Goal: Information Seeking & Learning: Find specific page/section

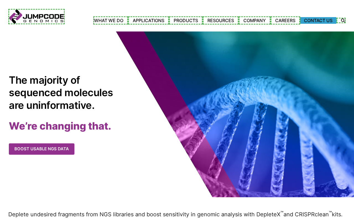
click at [318, 20] on link "Contact Us" at bounding box center [318, 20] width 36 height 7
click at [286, 20] on link "Careers" at bounding box center [286, 20] width 30 height 8
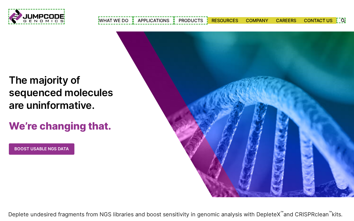
click at [189, 20] on link "Products" at bounding box center [191, 20] width 34 height 8
click at [153, 20] on link "Applications" at bounding box center [155, 20] width 41 height 8
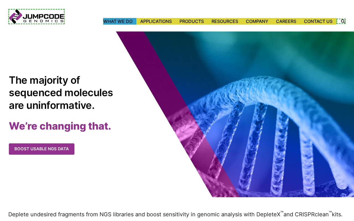
click at [117, 21] on link "What We Do" at bounding box center [119, 21] width 33 height 7
click at [342, 21] on label "Search Icon" at bounding box center [342, 21] width 8 height 4
type input "********"
click at [0, 0] on button "Click to clear your search." at bounding box center [0, 0] width 0 height 0
click at [0, 0] on button "Click to submit your search." at bounding box center [0, 0] width 0 height 0
